Goal: Navigation & Orientation: Find specific page/section

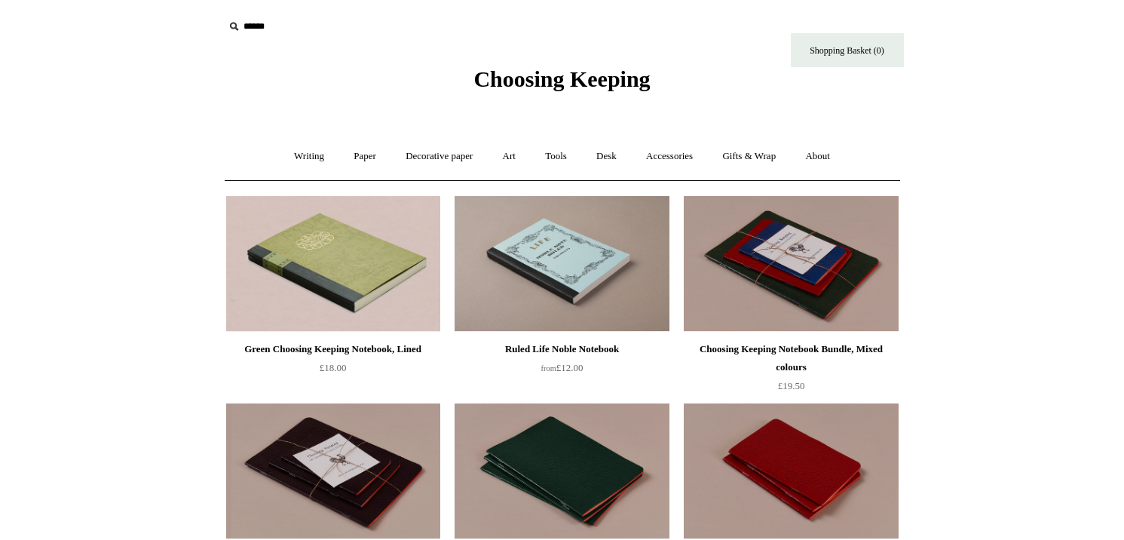
click at [264, 355] on div "Green Choosing Keeping Notebook, Lined" at bounding box center [333, 349] width 207 height 18
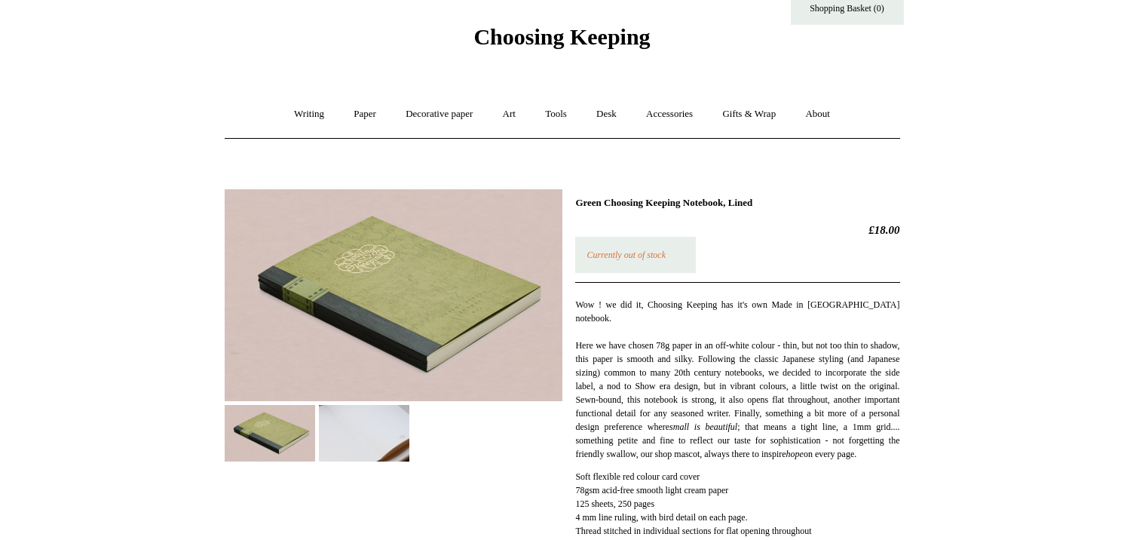
scroll to position [61, 0]
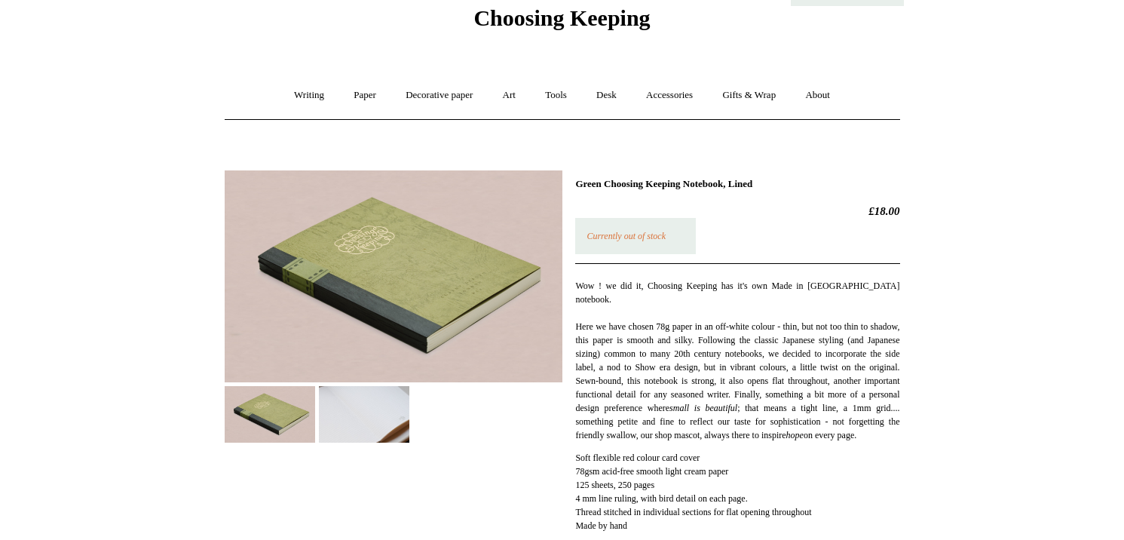
click at [341, 436] on img at bounding box center [364, 414] width 90 height 57
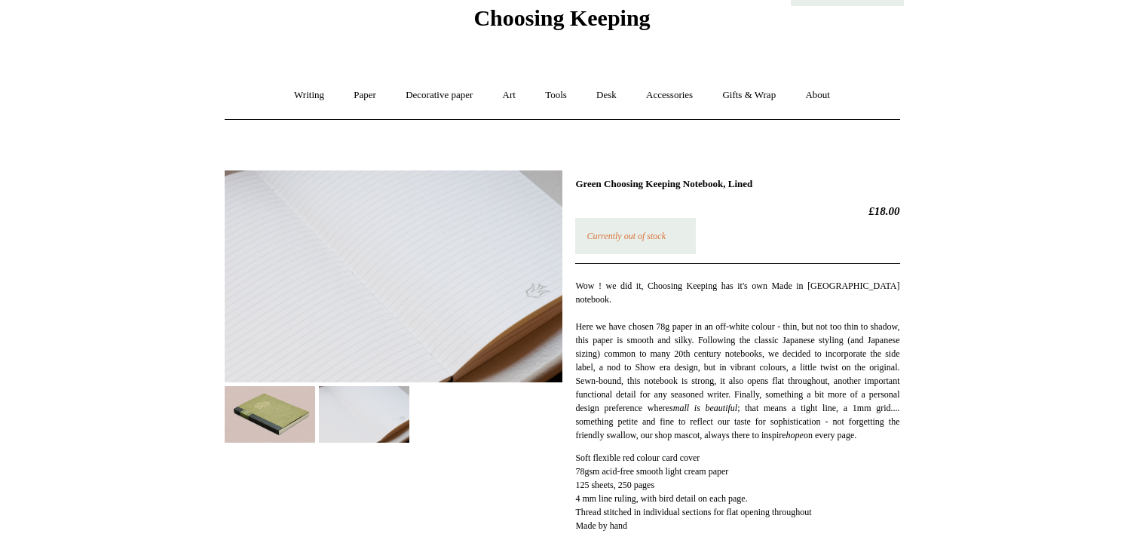
click at [302, 433] on img at bounding box center [270, 414] width 90 height 57
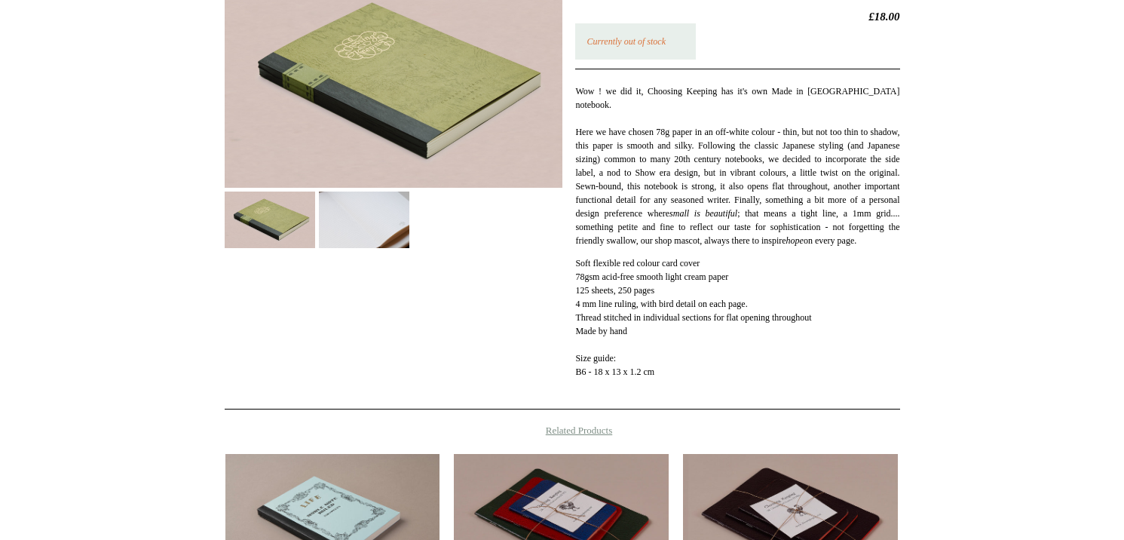
scroll to position [263, 0]
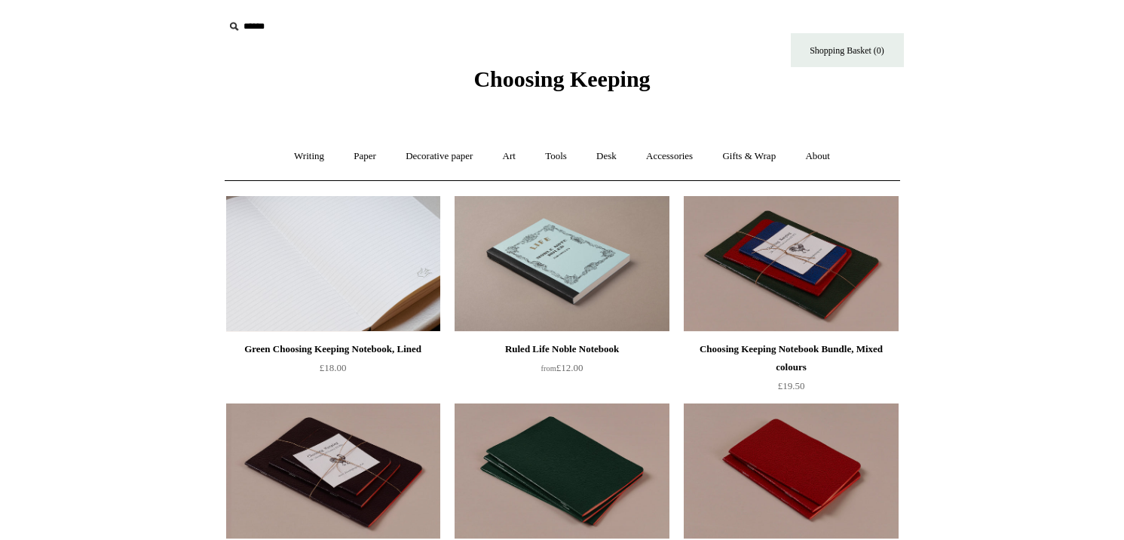
click at [318, 283] on img at bounding box center [333, 264] width 214 height 136
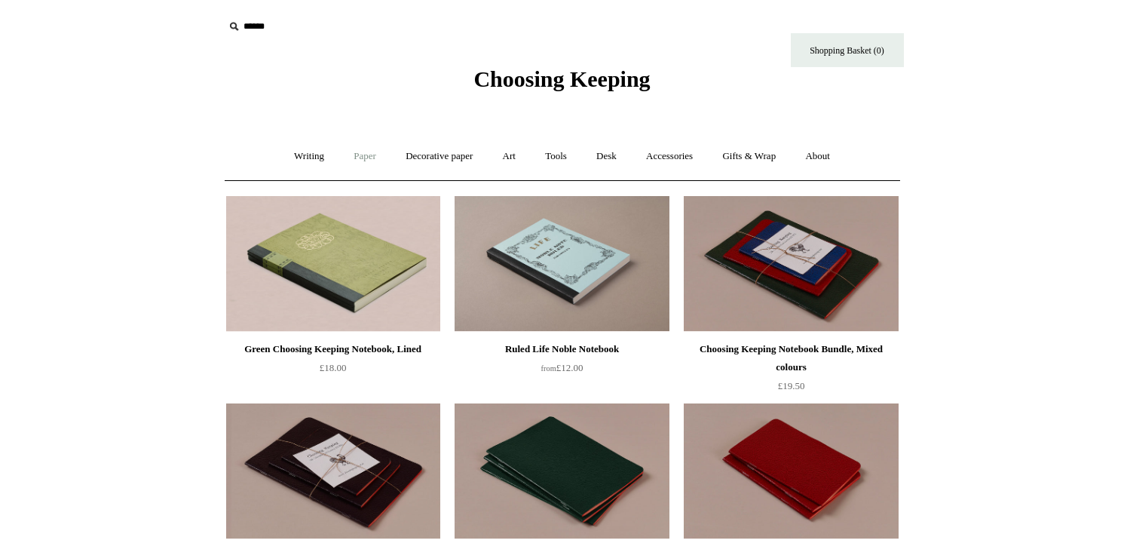
click at [357, 157] on link "Paper +" at bounding box center [365, 156] width 50 height 40
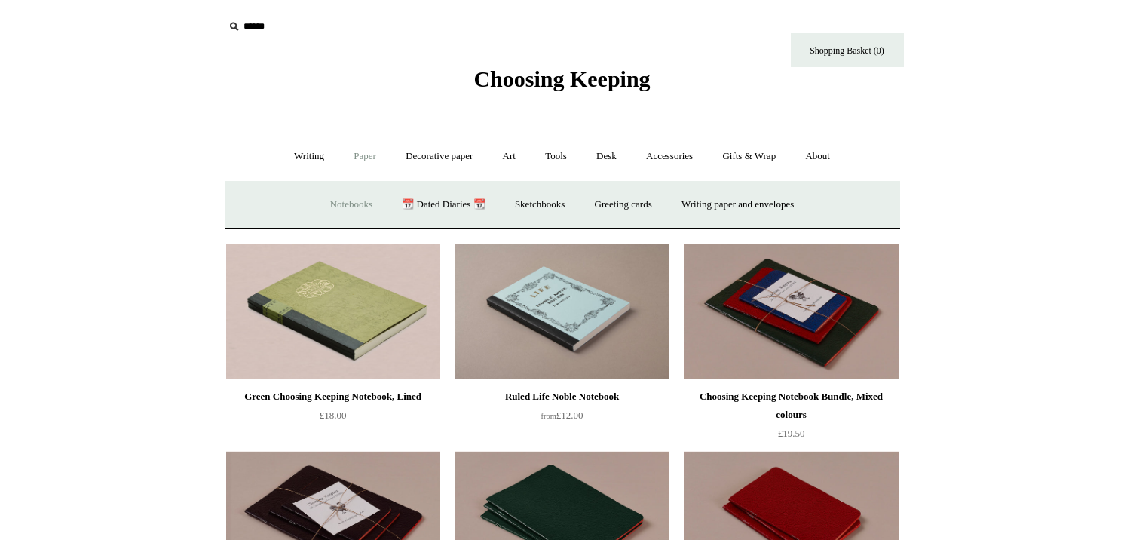
click at [338, 199] on link "Notebooks +" at bounding box center [351, 205] width 69 height 40
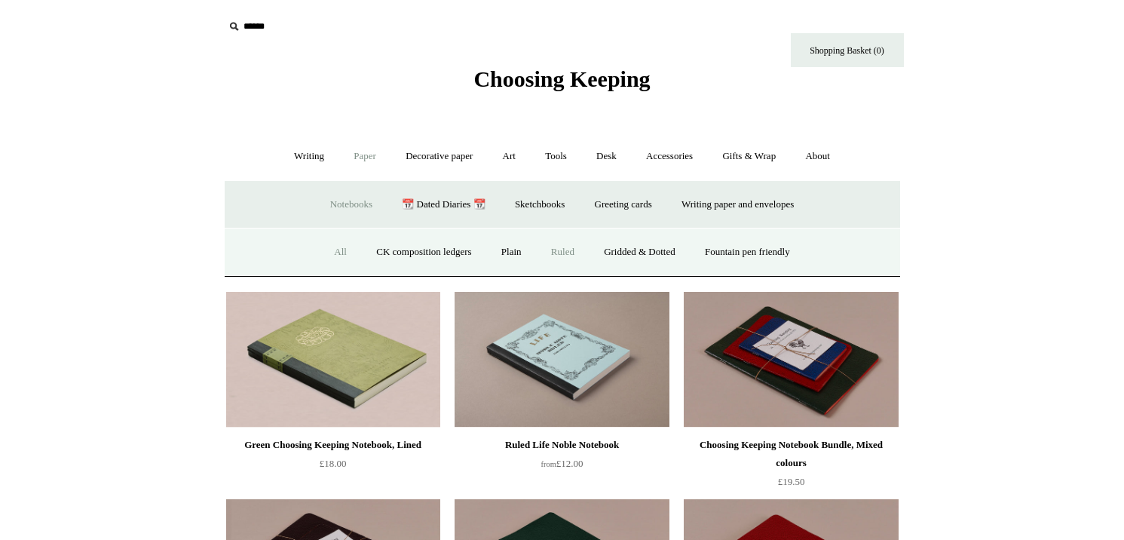
click at [323, 246] on link "All" at bounding box center [340, 252] width 40 height 40
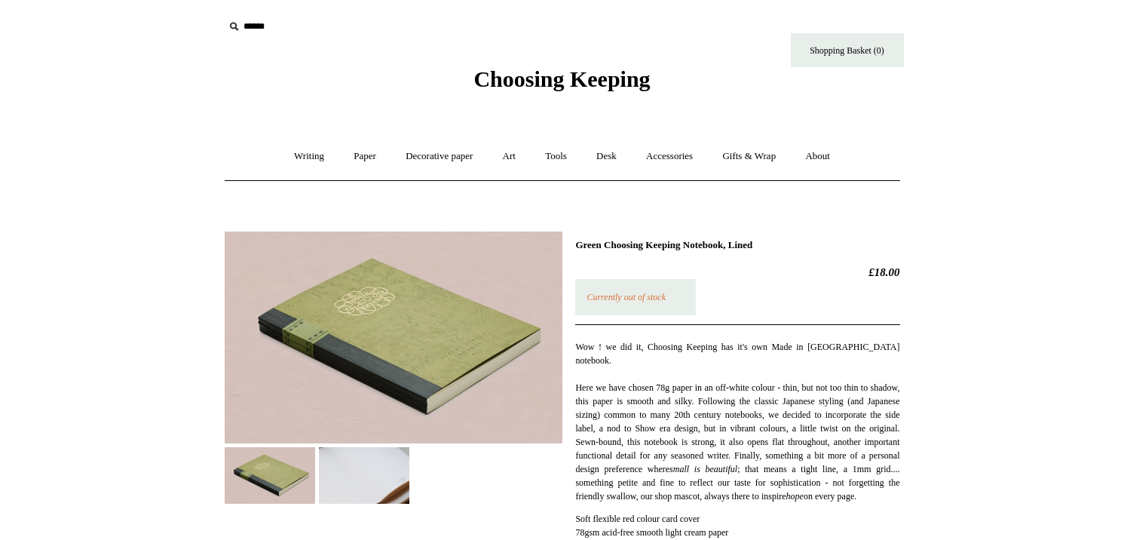
scroll to position [1, 0]
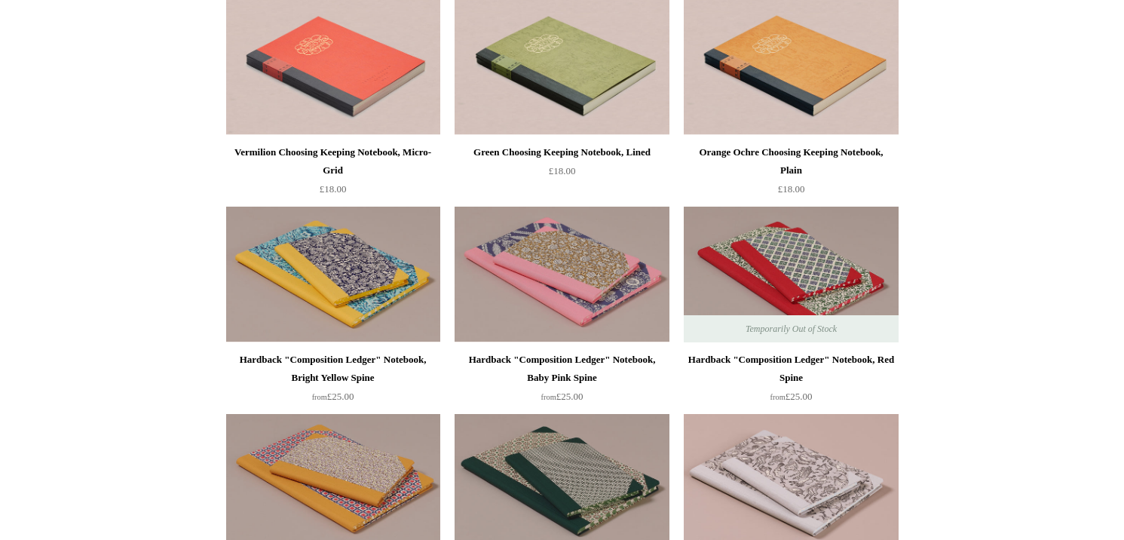
scroll to position [69, 0]
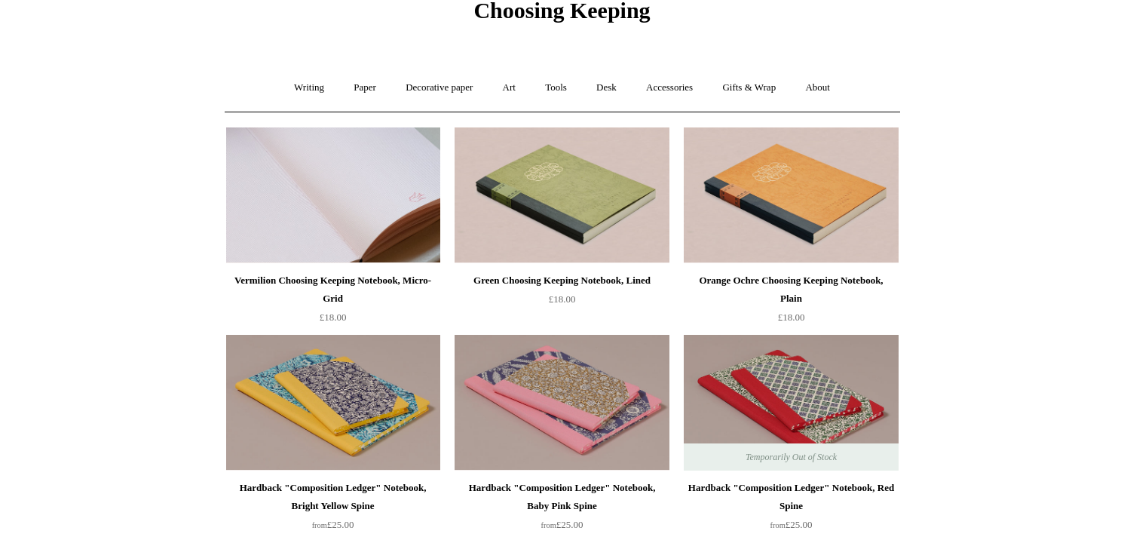
click at [278, 222] on img at bounding box center [333, 195] width 214 height 136
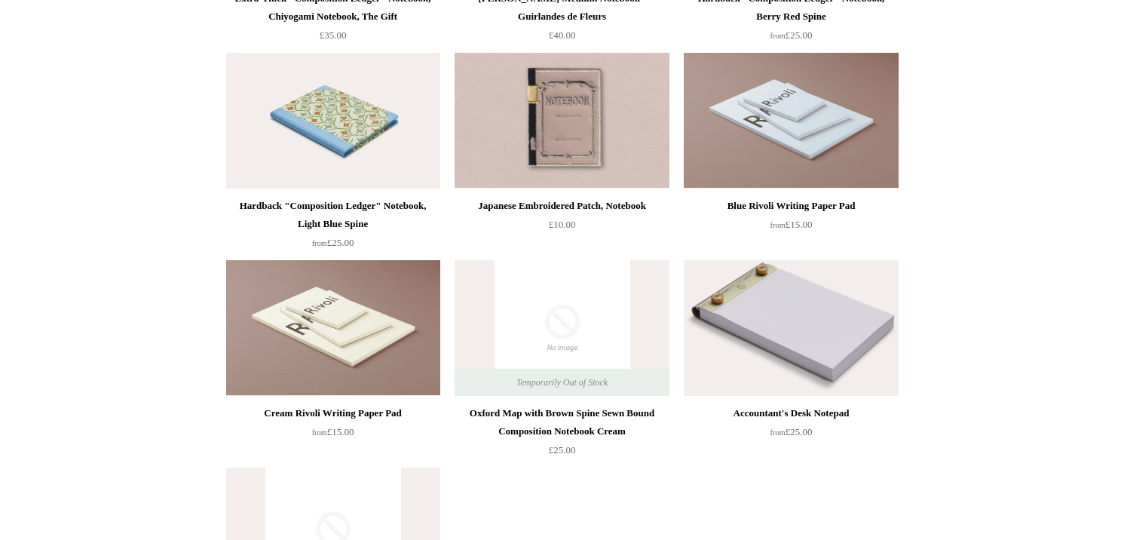
scroll to position [8435, 0]
